Goal: Information Seeking & Learning: Learn about a topic

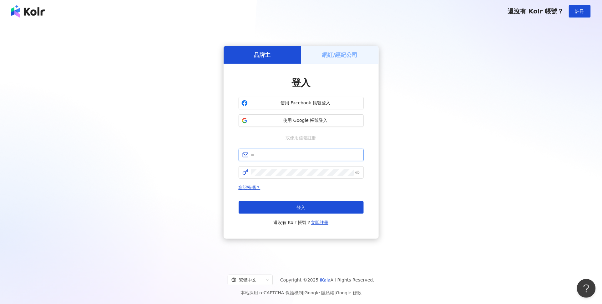
click at [315, 155] on input "text" at bounding box center [305, 155] width 109 height 7
type input "**********"
click button "登入" at bounding box center [301, 207] width 125 height 13
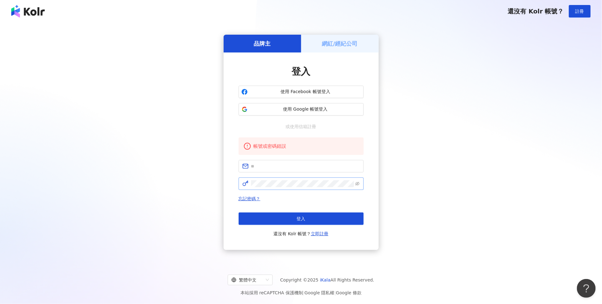
click at [361, 186] on span at bounding box center [301, 184] width 125 height 13
click at [358, 184] on icon "eye-invisible" at bounding box center [357, 184] width 1 height 1
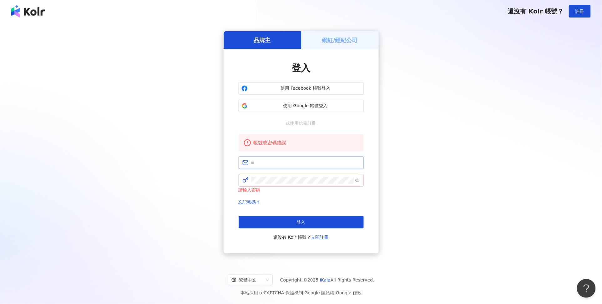
click at [266, 167] on span at bounding box center [301, 163] width 125 height 13
click at [273, 161] on input "text" at bounding box center [305, 162] width 109 height 7
type input "**********"
click button "登入" at bounding box center [301, 222] width 125 height 13
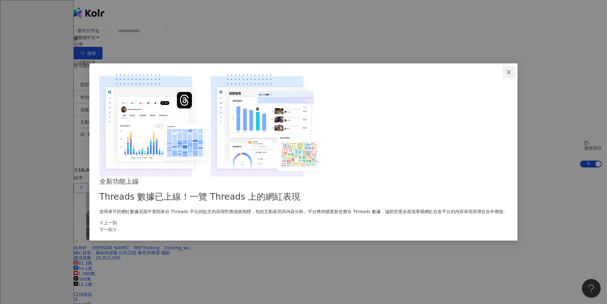
click at [507, 74] on icon "close" at bounding box center [509, 72] width 4 height 4
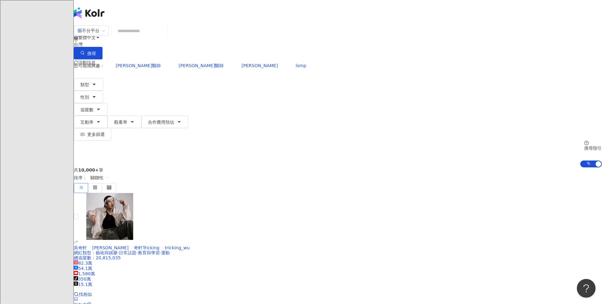
click at [99, 35] on div "不分平台" at bounding box center [89, 31] width 22 height 10
click at [184, 87] on div "YouTube" at bounding box center [170, 85] width 31 height 7
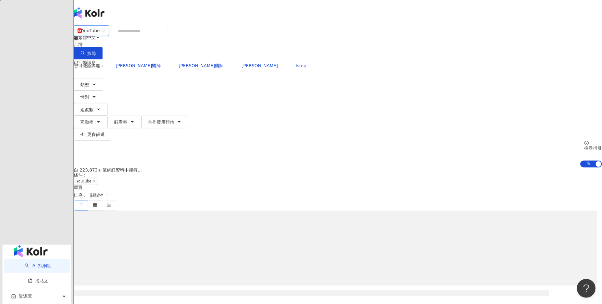
click at [165, 36] on input "search" at bounding box center [139, 31] width 51 height 12
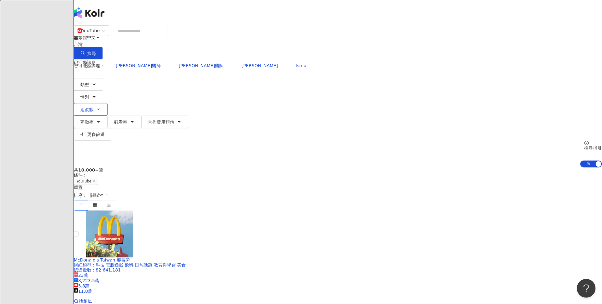
click at [101, 107] on icon "button" at bounding box center [98, 109] width 5 height 5
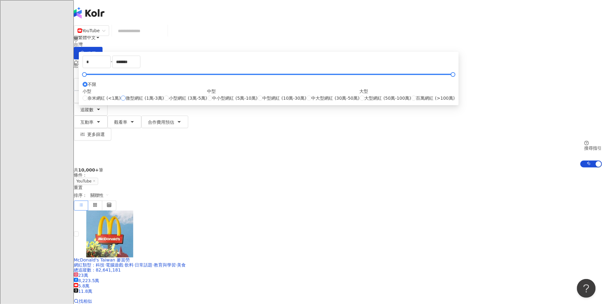
click at [164, 102] on span "微型網紅 (1萬-3萬)" at bounding box center [145, 98] width 38 height 7
type input "*****"
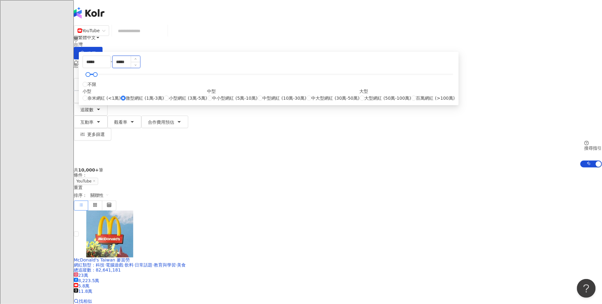
click at [140, 68] on input "*****" at bounding box center [127, 62] width 28 height 12
click at [324, 59] on div "您可能感興趣： 張立人醫師 王婉莉醫師 楊舒鈞 lsmp" at bounding box center [338, 65] width 528 height 13
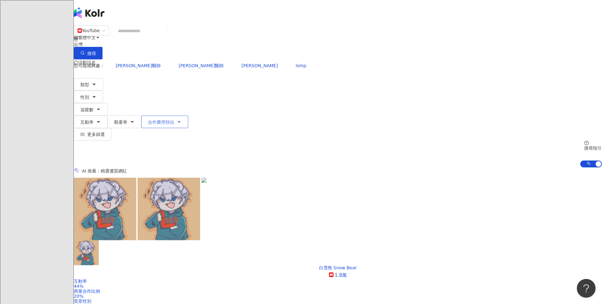
click at [174, 120] on span "合作費用預估" at bounding box center [161, 122] width 26 height 5
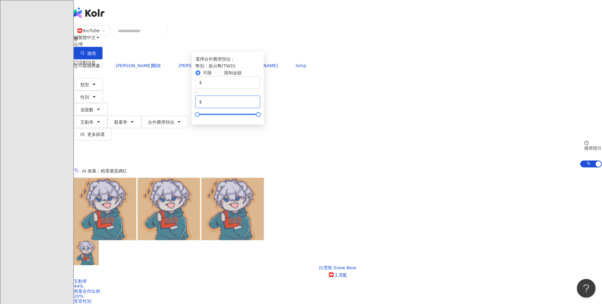
click at [256, 105] on input "*******" at bounding box center [229, 101] width 53 height 7
drag, startPoint x: 432, startPoint y: 116, endPoint x: 453, endPoint y: 117, distance: 21.6
click at [256, 105] on input "*******" at bounding box center [229, 101] width 53 height 7
type input "******"
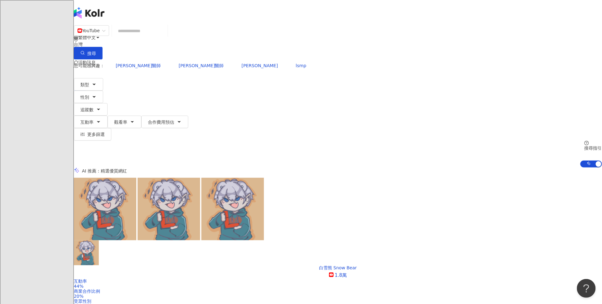
drag, startPoint x: 451, startPoint y: 70, endPoint x: 503, endPoint y: 61, distance: 53.0
click at [452, 70] on div "您可能感興趣： 張立人醫師 王婉莉醫師 楊舒鈞 lsmp 類型 性別 追蹤數 互動率 觀看率 合作費用預估 更多篩選 ***** - ***** 不限 小型 …" at bounding box center [338, 113] width 528 height 108
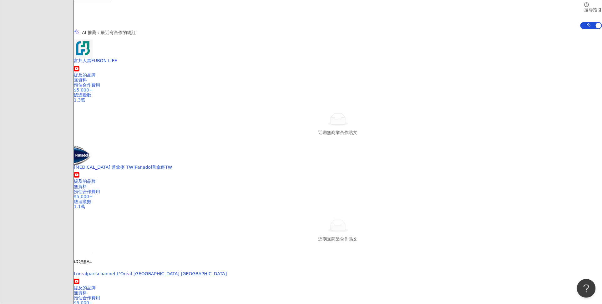
scroll to position [139, 0]
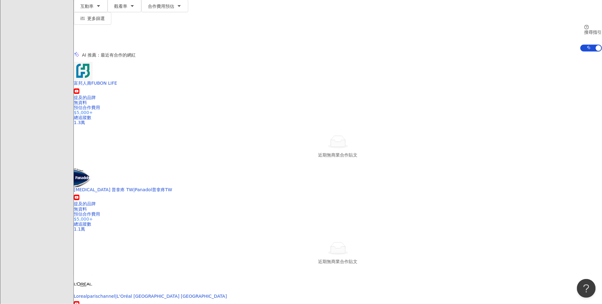
scroll to position [0, 0]
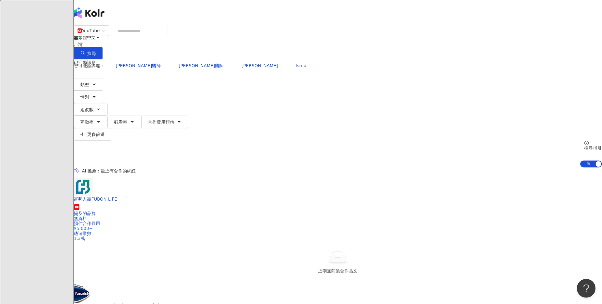
click at [165, 35] on input "search" at bounding box center [139, 31] width 51 height 12
type input "*"
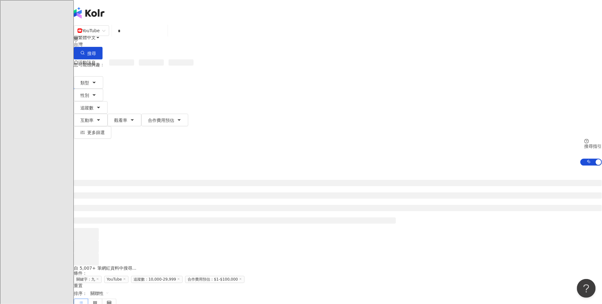
click at [235, 44] on div "YouTube * 台灣 搜尋 loading 搜尋名稱、敘述、貼文含有關鍵字 “ 九 ” 的網紅" at bounding box center [338, 42] width 528 height 34
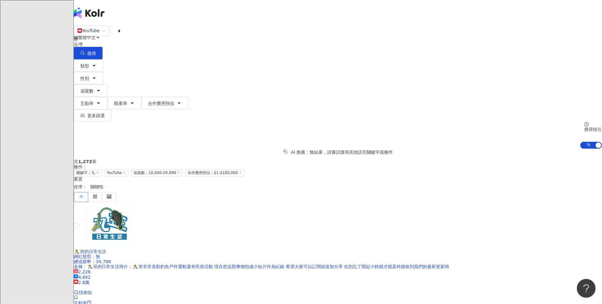
click at [165, 36] on input "*" at bounding box center [139, 31] width 51 height 12
type input "*"
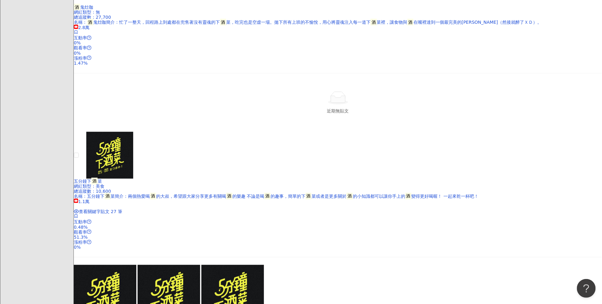
scroll to position [243, 0]
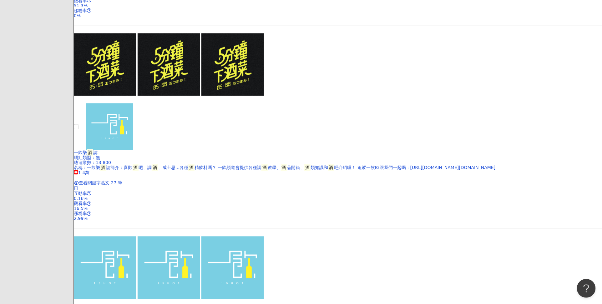
scroll to position [590, 0]
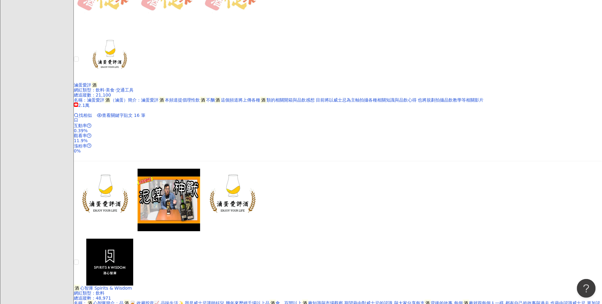
scroll to position [938, 0]
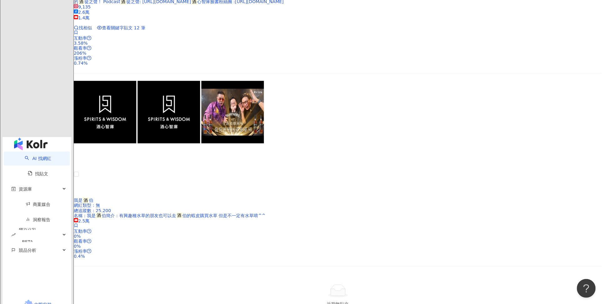
scroll to position [1251, 0]
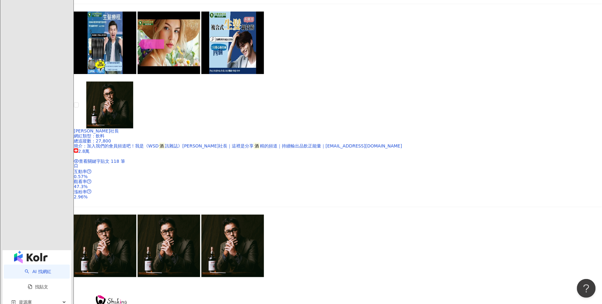
scroll to position [1042, 0]
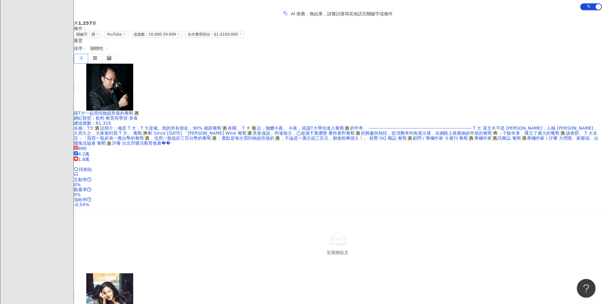
scroll to position [139, 0]
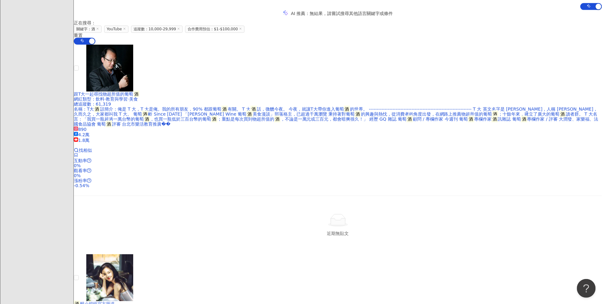
click at [115, 301] on span "醉小精怪官方频道" at bounding box center [97, 303] width 35 height 5
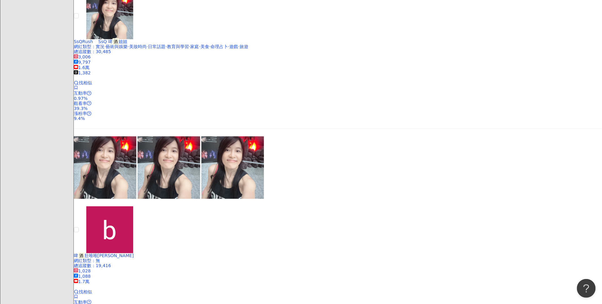
scroll to position [521, 0]
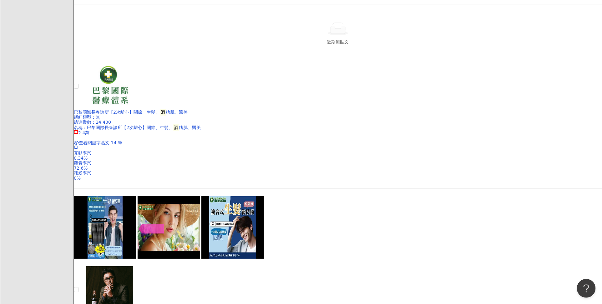
scroll to position [1112, 0]
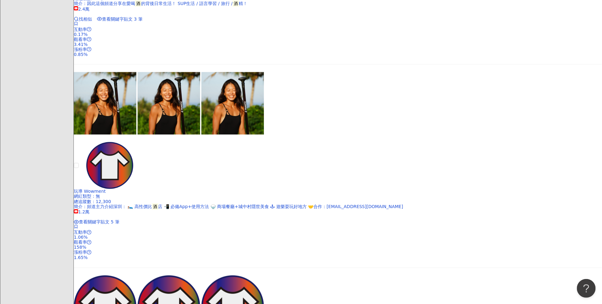
scroll to position [463, 0]
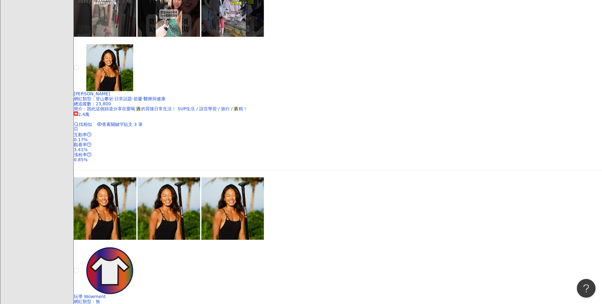
scroll to position [254, 0]
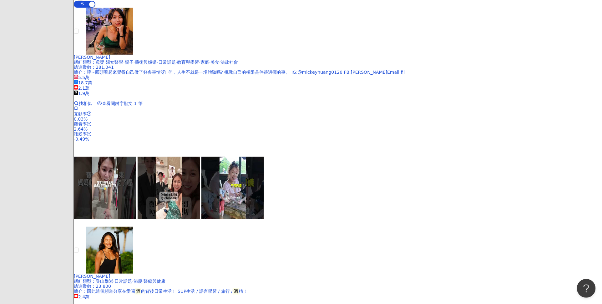
scroll to position [80, 0]
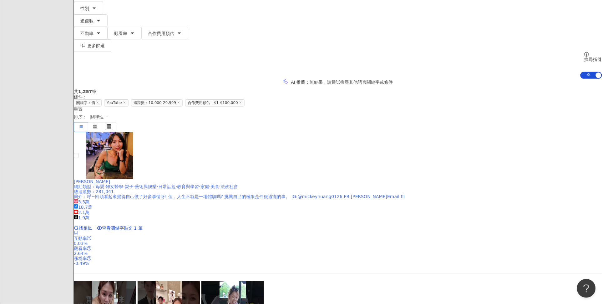
scroll to position [0, 0]
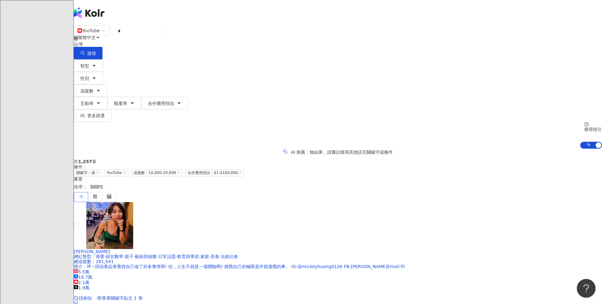
click at [241, 30] on div "YouTube * 台灣 搜尋 75ef060d-b9e0-4c86-87c7-84fcd16845e4 酒神狄俄倪索斯 13,711 追蹤者 酒肉朋友 7,…" at bounding box center [338, 42] width 528 height 34
click at [165, 37] on input "*" at bounding box center [139, 31] width 51 height 12
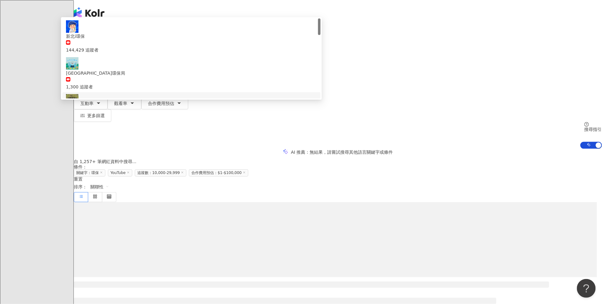
click at [247, 12] on div "繁體中文 活動訊息 P" at bounding box center [338, 50] width 528 height 100
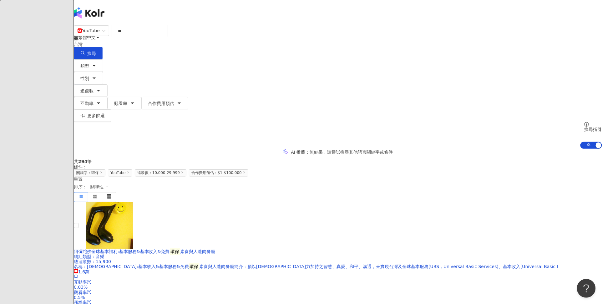
click at [165, 36] on input "**" at bounding box center [139, 31] width 51 height 12
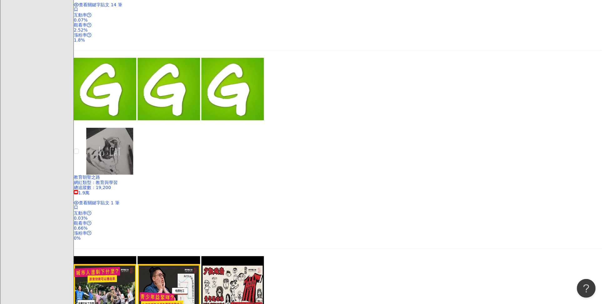
scroll to position [1042, 0]
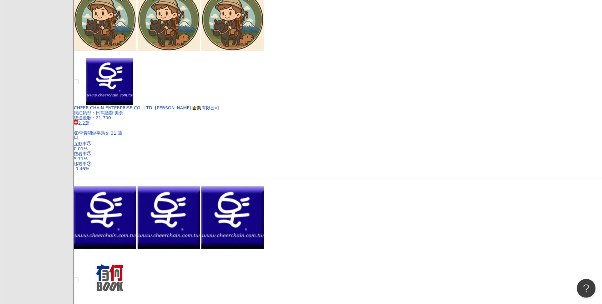
scroll to position [1290, 0]
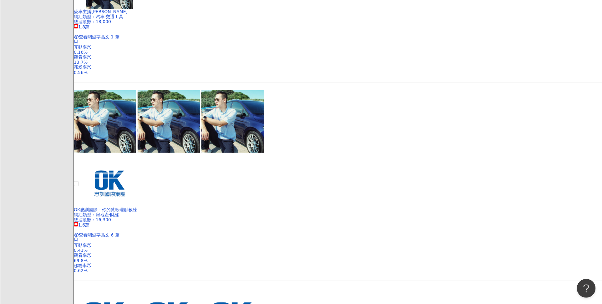
scroll to position [1256, 0]
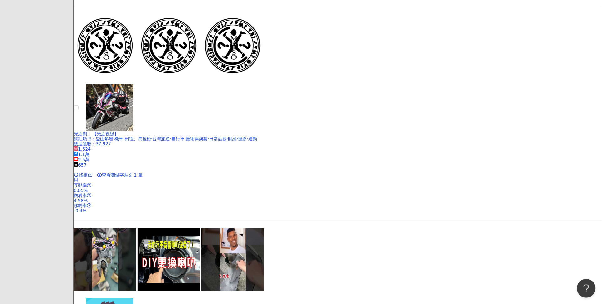
scroll to position [1077, 0]
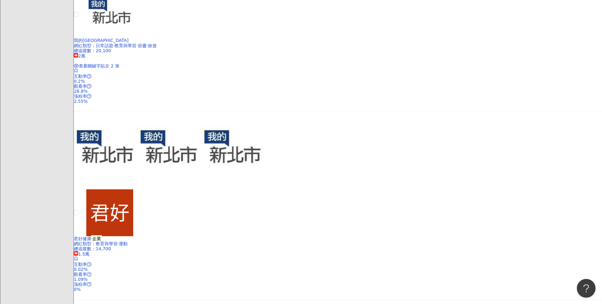
scroll to position [938, 0]
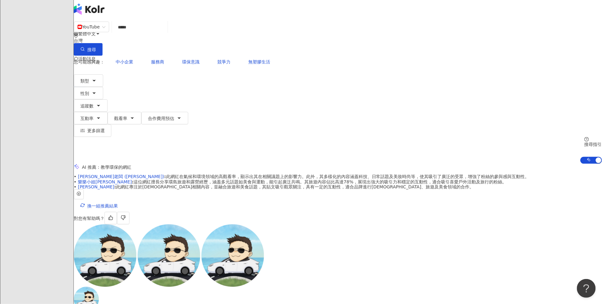
scroll to position [0, 0]
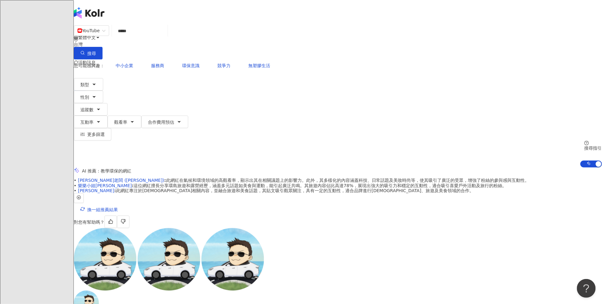
click at [165, 37] on input "*****" at bounding box center [139, 31] width 51 height 12
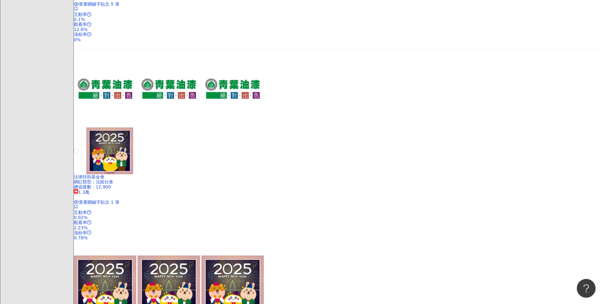
scroll to position [1280, 0]
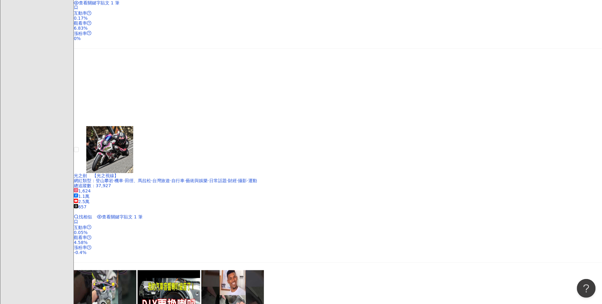
scroll to position [1299, 0]
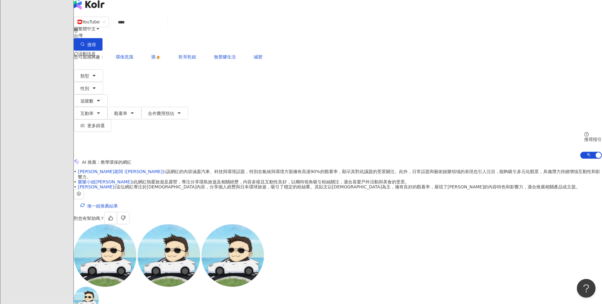
scroll to position [0, 0]
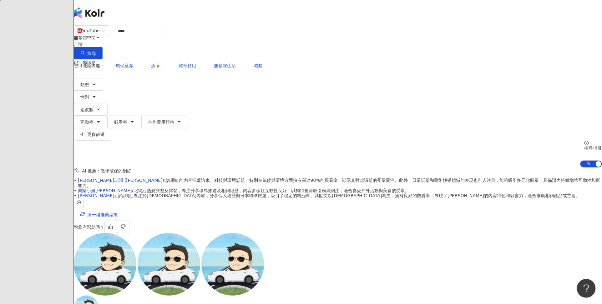
click at [165, 36] on input "****" at bounding box center [139, 31] width 51 height 12
type input "*"
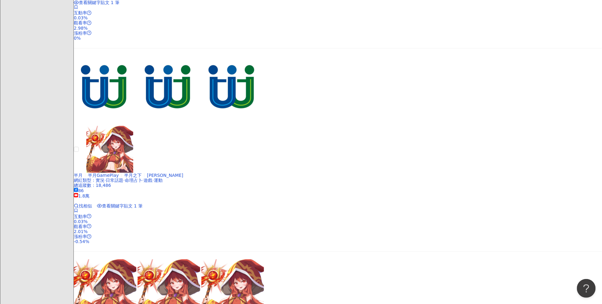
scroll to position [1184, 0]
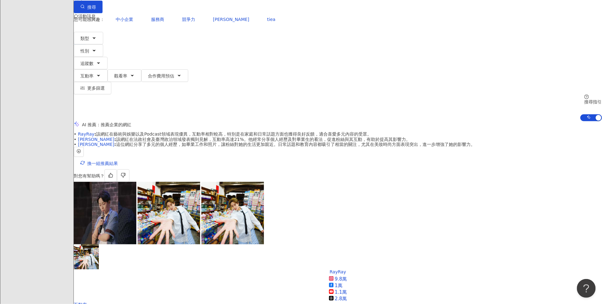
scroll to position [0, 0]
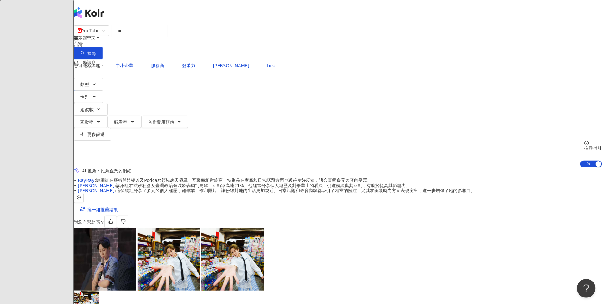
click at [165, 32] on input "**" at bounding box center [139, 31] width 51 height 12
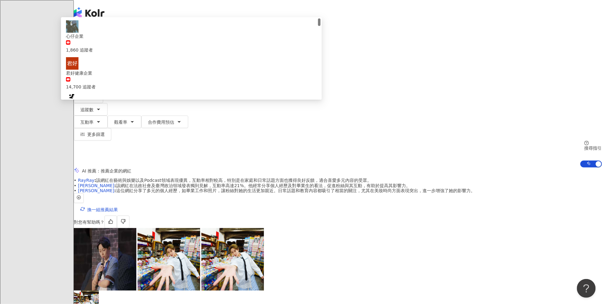
type input "*"
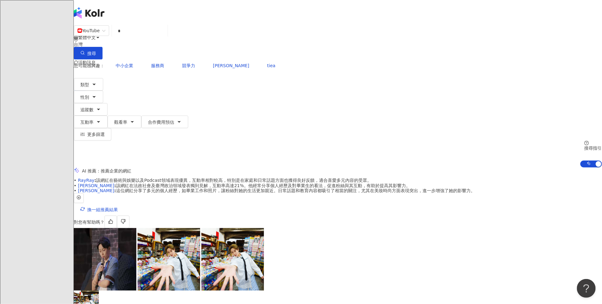
type input "*"
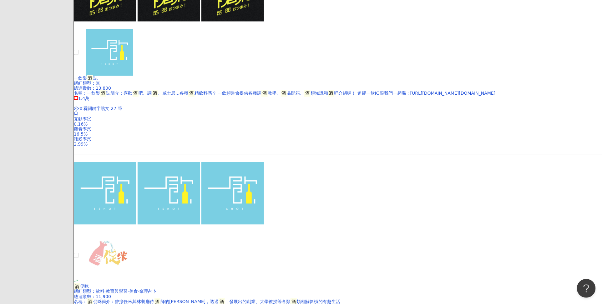
scroll to position [625, 0]
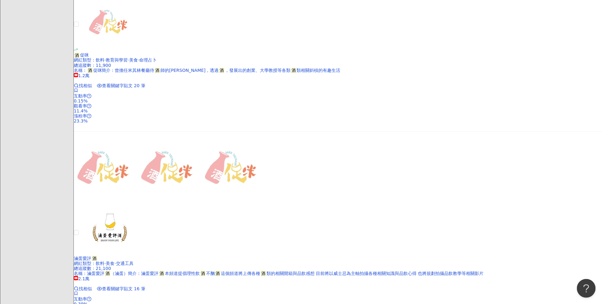
scroll to position [764, 0]
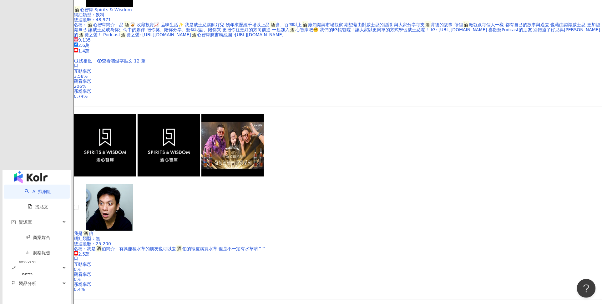
scroll to position [1181, 0]
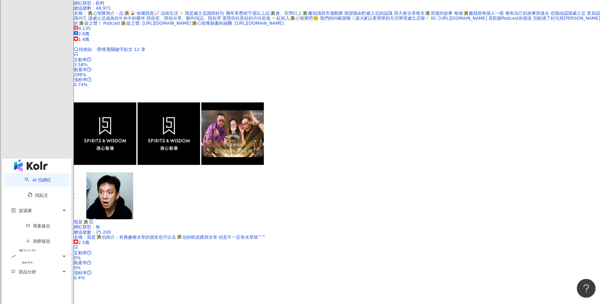
scroll to position [1295, 0]
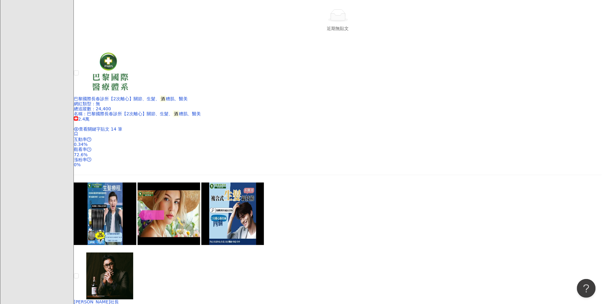
scroll to position [729, 0]
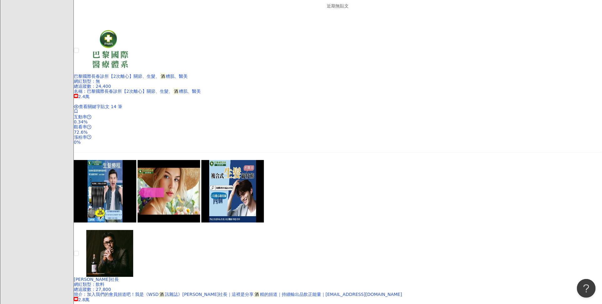
scroll to position [868, 0]
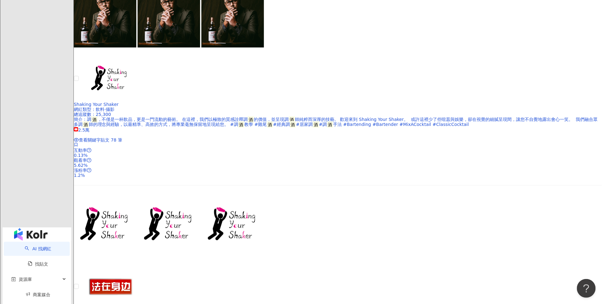
scroll to position [1146, 0]
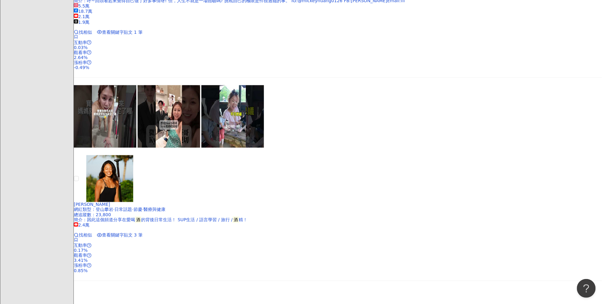
scroll to position [1160, 0]
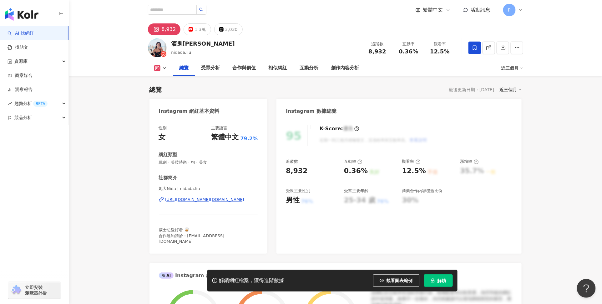
click at [199, 29] on div "1.3萬" at bounding box center [199, 29] width 11 height 9
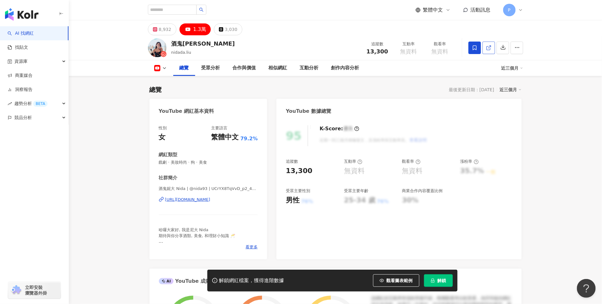
click at [487, 49] on icon at bounding box center [489, 48] width 6 height 6
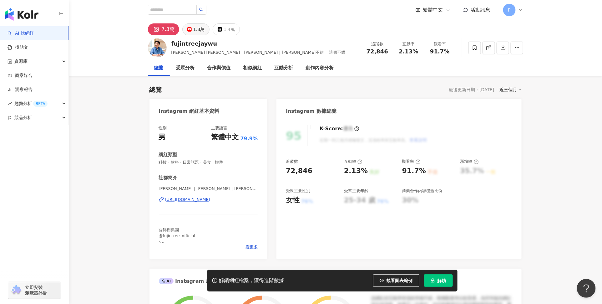
click at [191, 27] on button "1.3萬" at bounding box center [195, 29] width 27 height 12
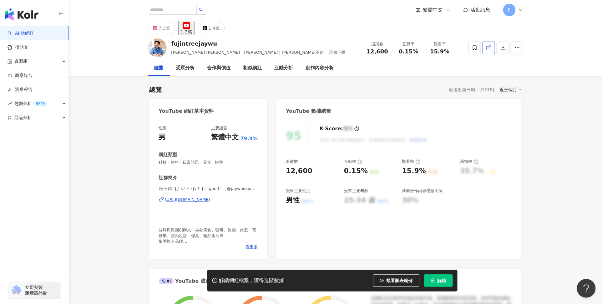
click at [489, 48] on icon at bounding box center [489, 48] width 6 height 6
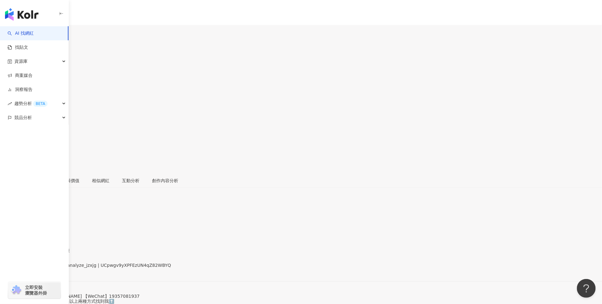
click at [55, 268] on div "https://www.youtube.com/channel/UCpwgv9yXPFEzUN4qZ82WBYQ" at bounding box center [30, 270] width 49 height 5
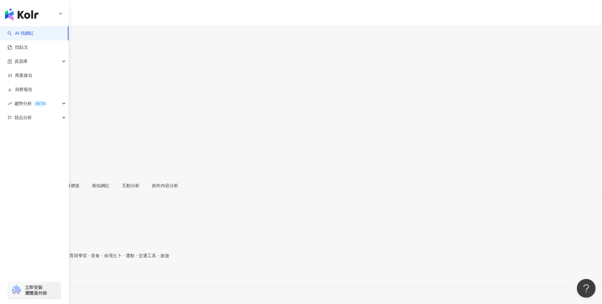
click at [29, 31] on button "1.2萬" at bounding box center [21, 34] width 16 height 12
click at [23, 30] on rect at bounding box center [21, 31] width 4 height 3
click at [26, 34] on div "1.2萬" at bounding box center [20, 36] width 11 height 5
click at [55, 273] on div "https://www.youtube.com/channel/UCyoQ0Zg28Fh_UfzxLIUWSDQ" at bounding box center [30, 275] width 49 height 5
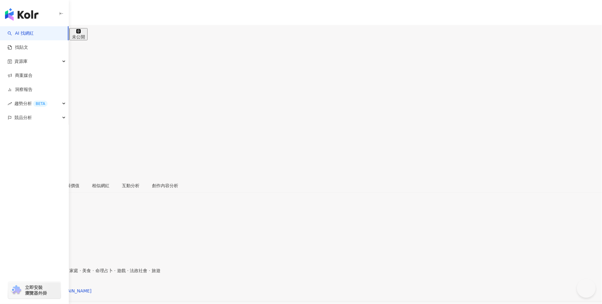
click at [48, 34] on div "1.4萬" at bounding box center [41, 36] width 11 height 5
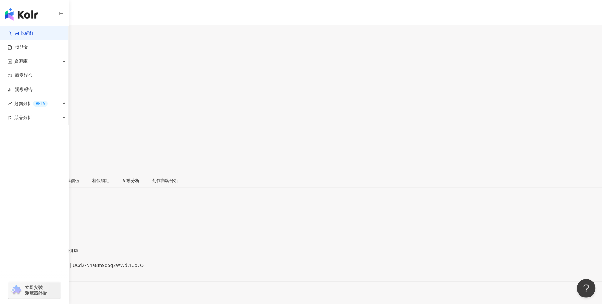
click at [55, 268] on div "[URL][DOMAIN_NAME]" at bounding box center [30, 270] width 49 height 5
click at [55, 268] on div "https://www.youtube.com/channel/UCd2-Nna8m9q5q2WWd7IUo7Q" at bounding box center [30, 270] width 49 height 5
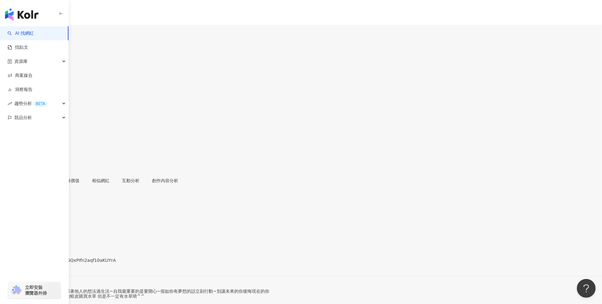
click at [55, 263] on div "https://www.youtube.com/channel/UCYaBGQxPIfn2aqf10aKUYrA" at bounding box center [30, 265] width 49 height 5
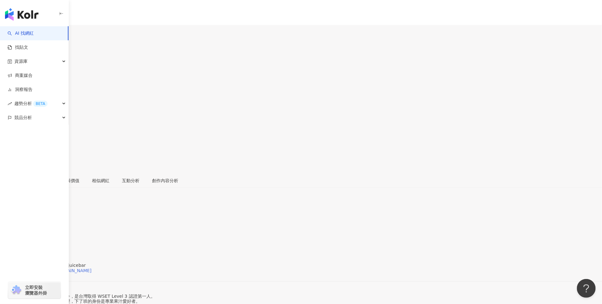
click at [92, 268] on div "https://www.instagram.com/will.juicebar/" at bounding box center [48, 270] width 85 height 5
click at [31, 34] on div "1.7萬" at bounding box center [25, 36] width 11 height 5
click at [139, 177] on div "互動分析" at bounding box center [131, 180] width 18 height 7
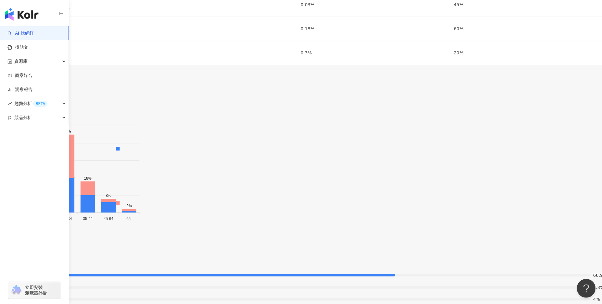
drag, startPoint x: 181, startPoint y: 31, endPoint x: 187, endPoint y: 45, distance: 15.2
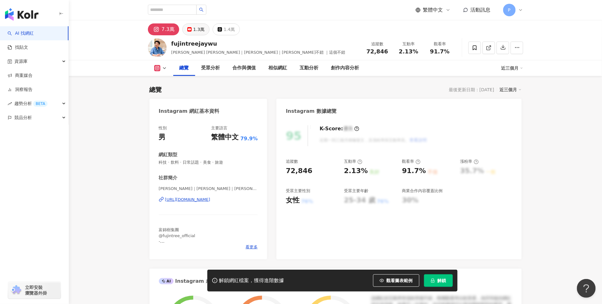
click at [198, 27] on div "1.3萬" at bounding box center [198, 29] width 11 height 9
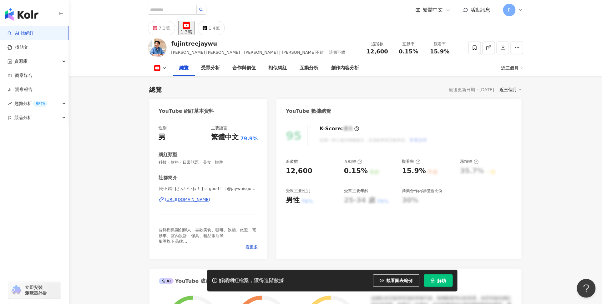
click at [207, 201] on div "https://www.youtube.com/channel/UCLfXYXAJssQWE1adxOfMDzw" at bounding box center [187, 200] width 45 height 6
